Goal: Check status

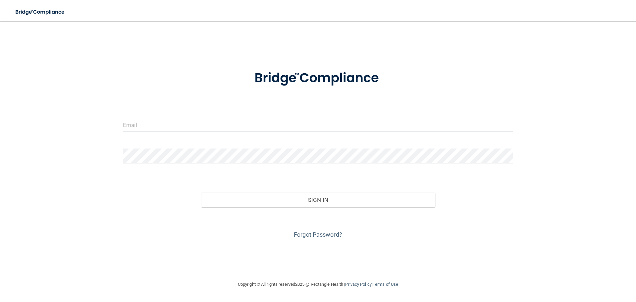
click at [233, 128] on input "email" at bounding box center [318, 124] width 391 height 15
type input "[EMAIL_ADDRESS][DOMAIN_NAME]"
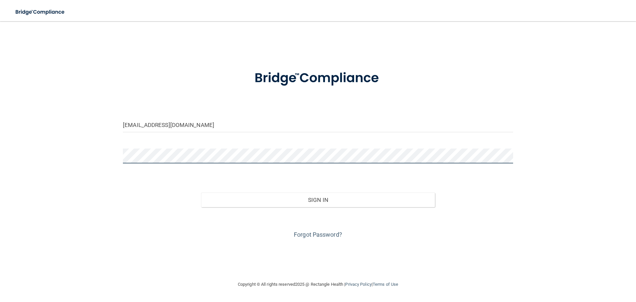
click at [201, 193] on button "Sign In" at bounding box center [318, 200] width 234 height 15
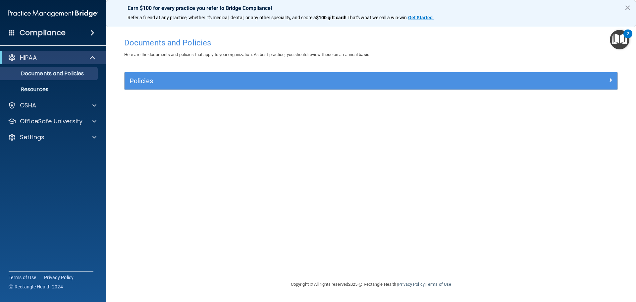
click at [65, 33] on div "Compliance" at bounding box center [53, 33] width 106 height 15
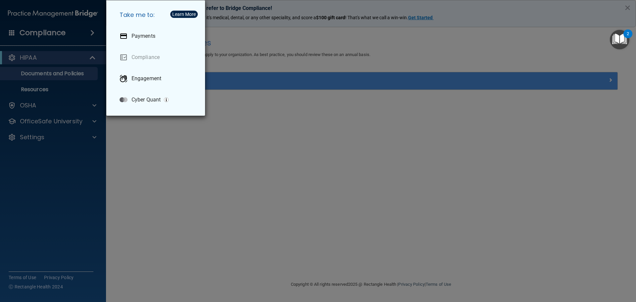
click at [228, 120] on div "Take me to: Payments Compliance Engagement Cyber Quant" at bounding box center [318, 151] width 636 height 302
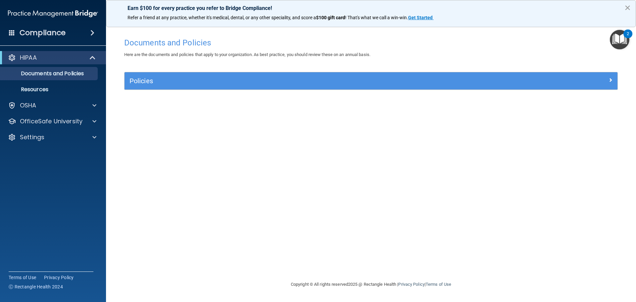
click at [628, 9] on button "×" at bounding box center [628, 7] width 6 height 11
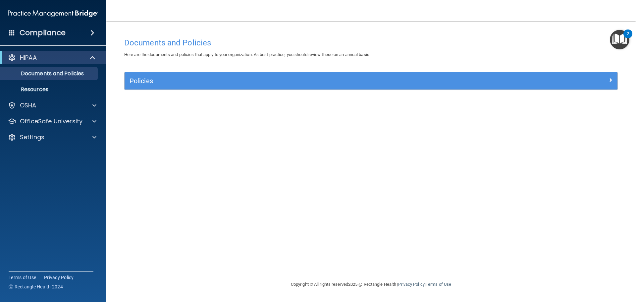
click at [30, 112] on div "HIPAA Documents and Policies Report an Incident Business Associates Emergency P…" at bounding box center [53, 98] width 106 height 101
click at [50, 106] on div "OSHA" at bounding box center [44, 105] width 82 height 8
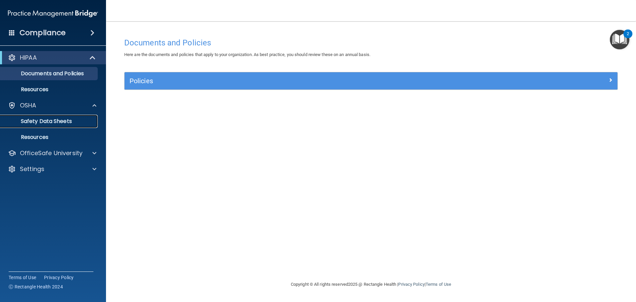
click at [46, 123] on p "Safety Data Sheets" at bounding box center [49, 121] width 91 height 7
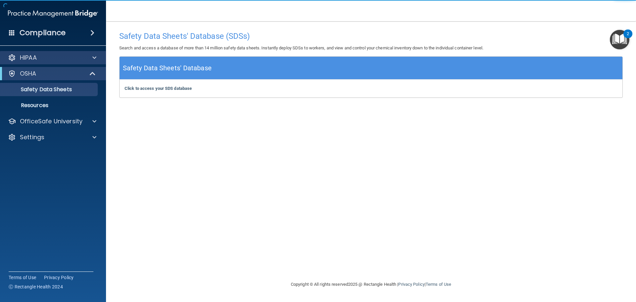
click at [85, 53] on div "HIPAA" at bounding box center [53, 57] width 106 height 13
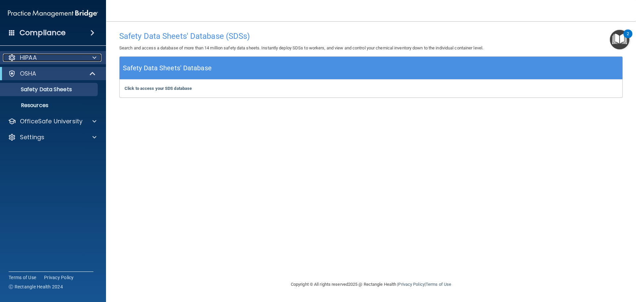
click at [91, 57] on div at bounding box center [93, 58] width 17 height 8
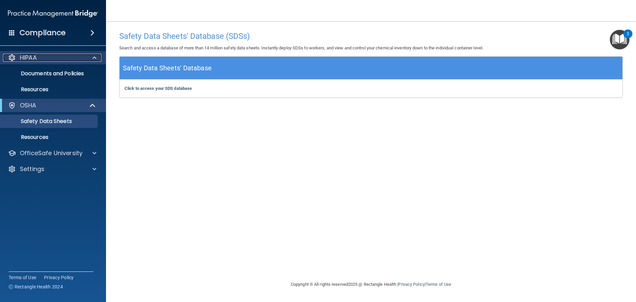
click at [87, 57] on div at bounding box center [93, 58] width 17 height 8
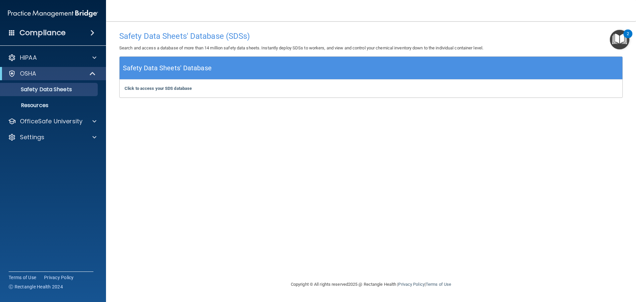
click at [94, 33] on span at bounding box center [93, 33] width 4 height 8
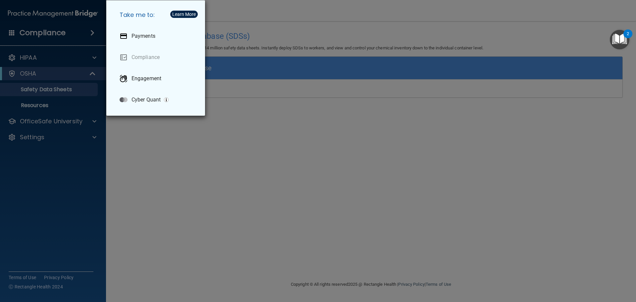
click at [94, 33] on div "Take me to: Payments Compliance Engagement Cyber Quant" at bounding box center [318, 151] width 636 height 302
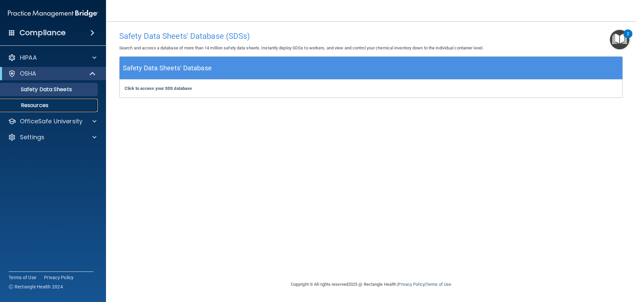
click at [59, 111] on link "Resources" at bounding box center [45, 105] width 104 height 13
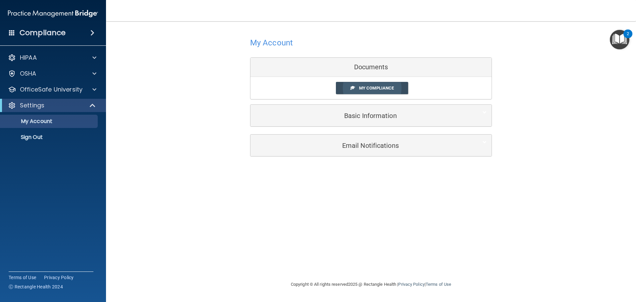
click at [372, 91] on link "My Compliance" at bounding box center [372, 88] width 73 height 12
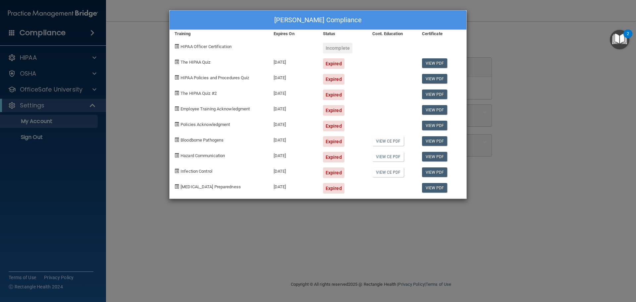
click at [336, 67] on div "Expired" at bounding box center [334, 63] width 22 height 11
click at [336, 184] on div "Expired" at bounding box center [334, 188] width 22 height 11
click at [488, 27] on div "[PERSON_NAME] Compliance Training Expires On Status Cont. Education Certificate…" at bounding box center [318, 151] width 636 height 302
